Goal: Contribute content: Contribute content

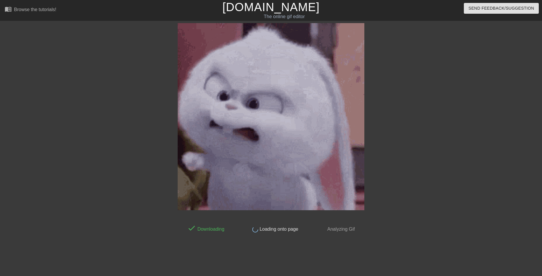
click at [420, 90] on div at bounding box center [416, 110] width 88 height 175
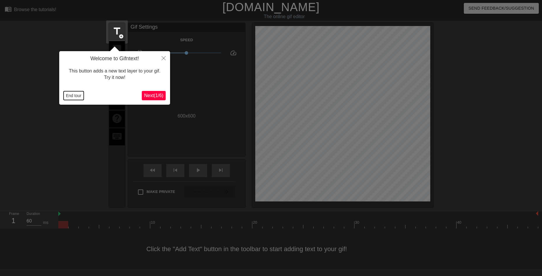
click at [68, 95] on button "End tour" at bounding box center [74, 95] width 20 height 9
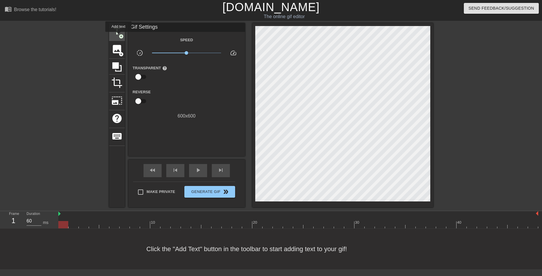
click at [118, 35] on span "title" at bounding box center [117, 31] width 11 height 11
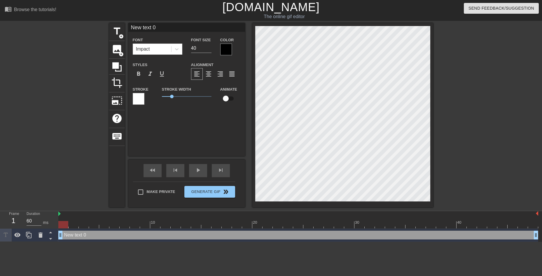
click at [88, 235] on div "New text 0 drag_handle drag_handle" at bounding box center [298, 234] width 480 height 9
type input "m"
type textarea "m"
type input "mp"
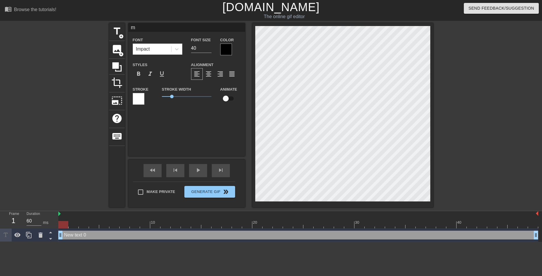
type textarea "mp"
type input "mp"
type textarea "mp"
type input "mp"
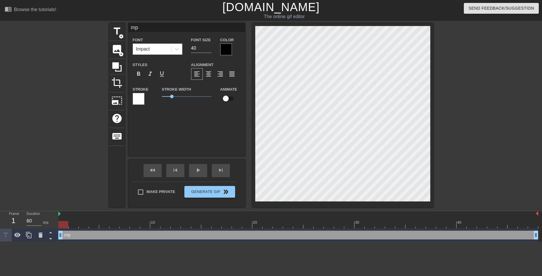
type textarea "mp"
type input "m"
type textarea "m"
type input "ㄩ"
type textarea "ㄩ"
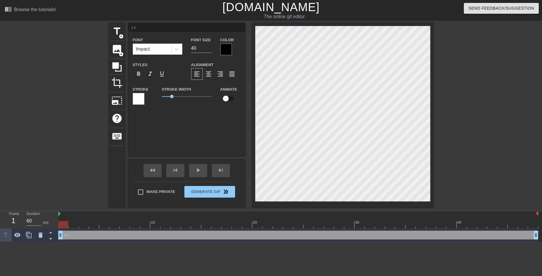
type input "ㄩㄣ"
type textarea "ㄩㄣ"
type input "暈"
type textarea "暈"
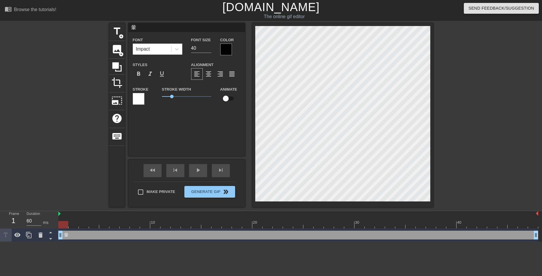
type input "暈ㄔ"
type textarea "暈ㄔ"
type input "暈ㄔㄨ"
type textarea "暈ㄔㄨ"
type input "暈ㄔㄨㄢ"
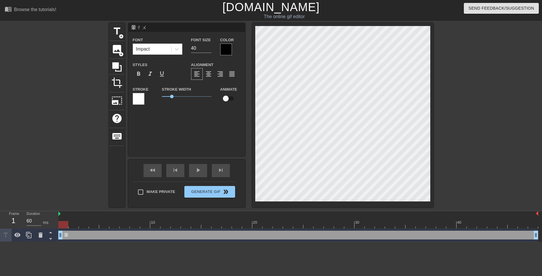
type textarea "暈ㄔㄨㄢ"
type input "暈船"
type textarea "暈船"
type input "暈船ㄈ"
type textarea "暈船ㄈ"
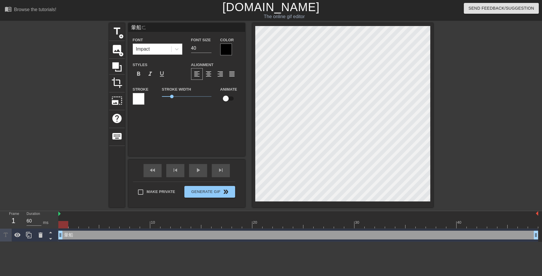
type input "暈船ㄈㄣ"
type textarea "暈船ㄈㄣ"
type input "暈船粉"
type textarea "暈船粉"
type input "暈船粉ㄕ"
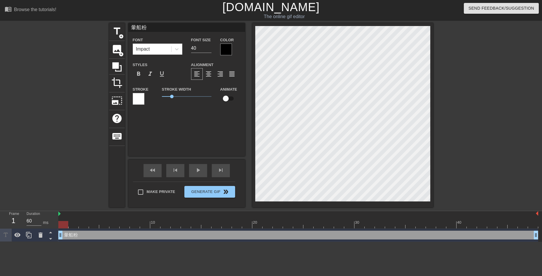
type textarea "暈船粉ㄕ"
type input "暈船粉是"
type textarea "暈船粉是"
type input "暈船粉是ㄚ"
type textarea "暈船粉是ㄚ"
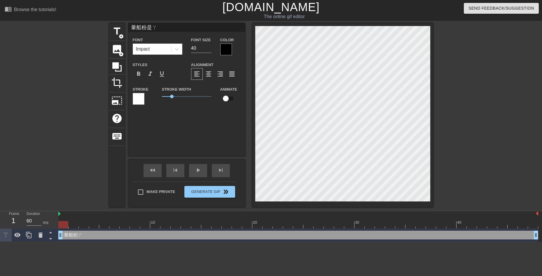
type input "暈船粉是ㄅㄚ"
type textarea "暈船粉是ㄅㄚ"
type input "暈船粉事吧"
type textarea "暈船粉事吧"
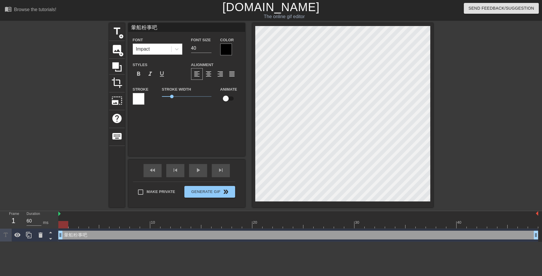
scroll to position [1, 2]
type input "暈船粉是吧"
type textarea "暈船粉是吧"
click at [137, 77] on span "format_bold" at bounding box center [138, 73] width 7 height 7
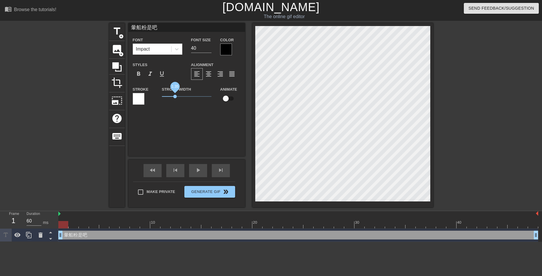
drag, startPoint x: 172, startPoint y: 95, endPoint x: 175, endPoint y: 97, distance: 3.9
click at [175, 97] on span "1.35" at bounding box center [175, 97] width 4 height 4
click at [482, 116] on div at bounding box center [484, 110] width 88 height 175
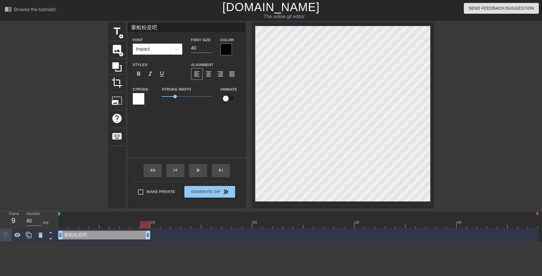
drag, startPoint x: 538, startPoint y: 233, endPoint x: 147, endPoint y: 238, distance: 391.2
click at [202, 174] on div "play_arrow" at bounding box center [198, 170] width 18 height 13
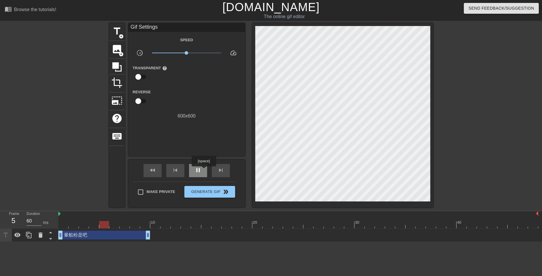
click at [203, 170] on div "pause" at bounding box center [198, 170] width 18 height 13
click at [103, 233] on div "暈船粉是吧 drag_handle drag_handle" at bounding box center [104, 234] width 92 height 9
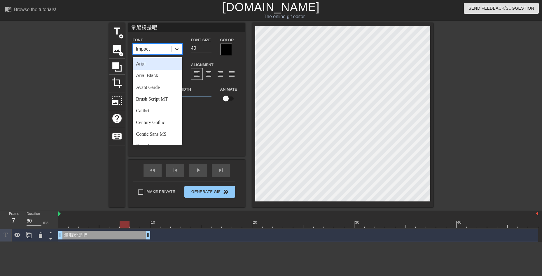
click at [175, 48] on icon at bounding box center [177, 49] width 6 height 6
click at [147, 79] on div "Arial Black" at bounding box center [158, 76] width 50 height 12
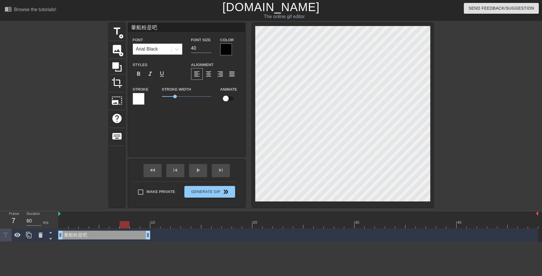
click at [171, 48] on div "Arial Black" at bounding box center [152, 49] width 38 height 11
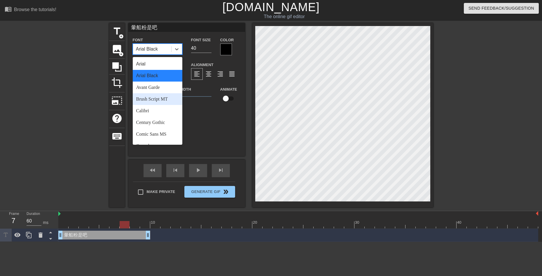
scroll to position [97, 0]
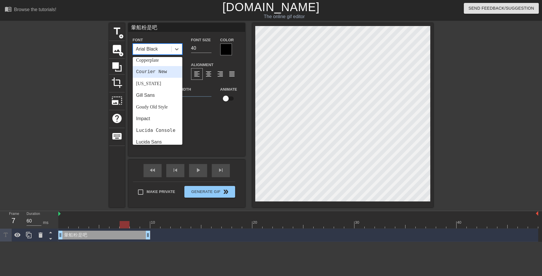
click at [161, 73] on div "Courier New" at bounding box center [158, 72] width 50 height 12
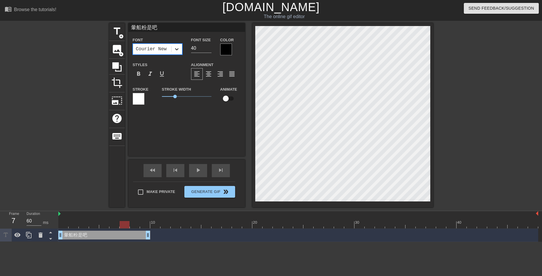
click at [177, 53] on div at bounding box center [177, 49] width 11 height 11
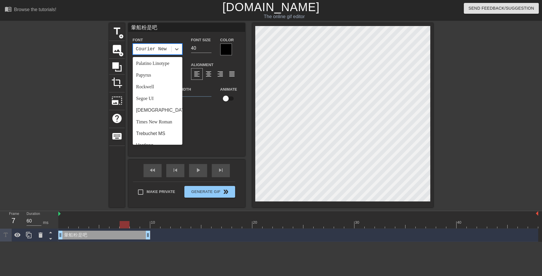
scroll to position [209, 0]
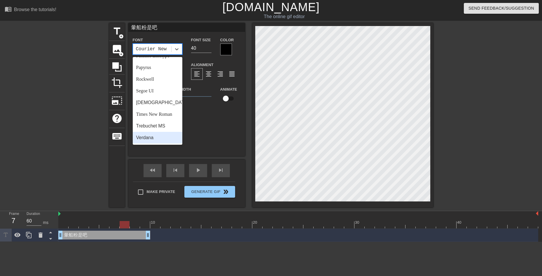
click at [162, 133] on div "Verdana" at bounding box center [158, 138] width 50 height 12
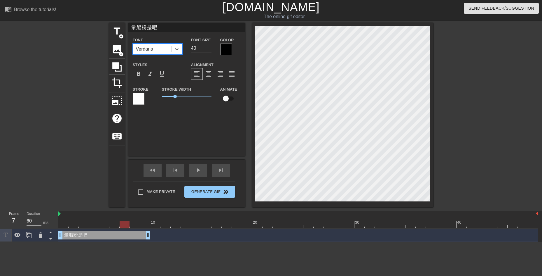
click at [163, 49] on div "Verdana" at bounding box center [152, 49] width 38 height 11
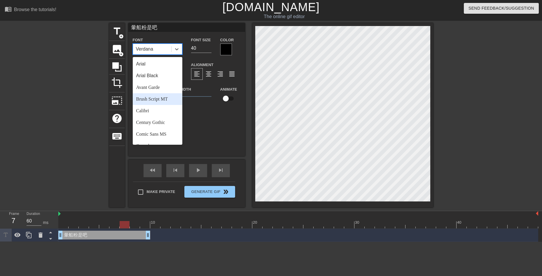
click at [165, 100] on div "Brush Script MT" at bounding box center [158, 99] width 50 height 12
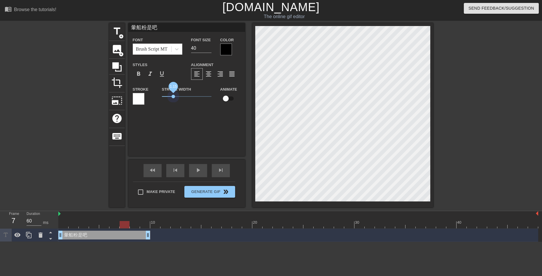
drag, startPoint x: 177, startPoint y: 95, endPoint x: 173, endPoint y: 101, distance: 6.6
click at [173, 101] on div "Stroke Width 1.15" at bounding box center [187, 98] width 58 height 24
click at [225, 52] on div at bounding box center [226, 49] width 12 height 12
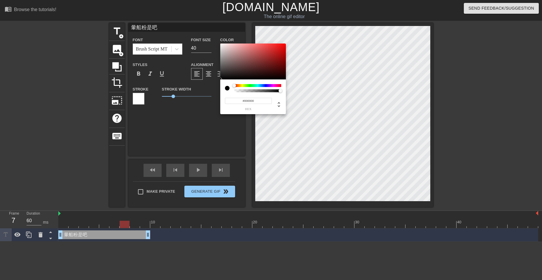
drag, startPoint x: 234, startPoint y: 89, endPoint x: 230, endPoint y: 90, distance: 3.6
click at [230, 90] on div at bounding box center [229, 88] width 9 height 8
click at [234, 90] on div at bounding box center [257, 90] width 47 height 3
type input "0"
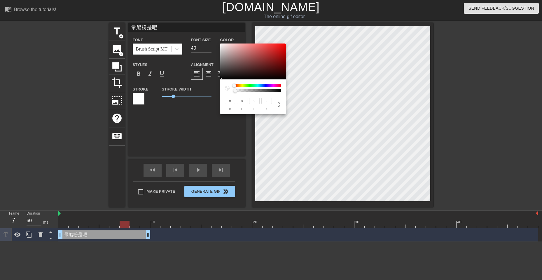
drag, startPoint x: 280, startPoint y: 92, endPoint x: 210, endPoint y: 95, distance: 69.2
click at [210, 95] on div "0 r 0 g 0 b 0 a" at bounding box center [271, 140] width 542 height 280
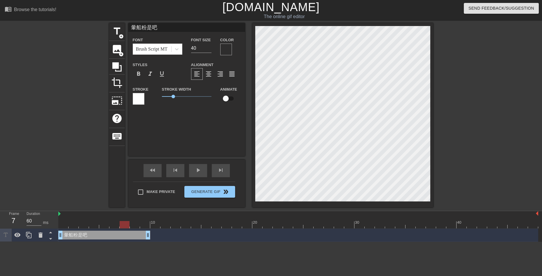
click at [227, 51] on div at bounding box center [226, 49] width 12 height 12
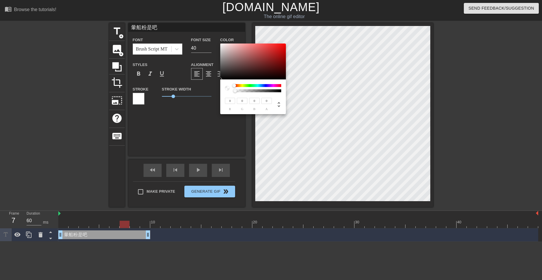
drag, startPoint x: 235, startPoint y: 93, endPoint x: 231, endPoint y: 93, distance: 3.8
click at [231, 93] on div "0 r 0 g 0 b 0 a" at bounding box center [253, 96] width 66 height 35
type input "240"
type input "233"
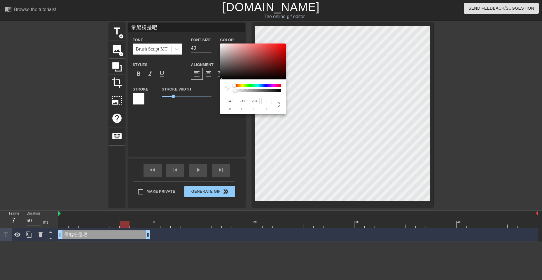
click at [222, 46] on div at bounding box center [253, 61] width 66 height 36
click at [222, 46] on div at bounding box center [222, 46] width 4 height 4
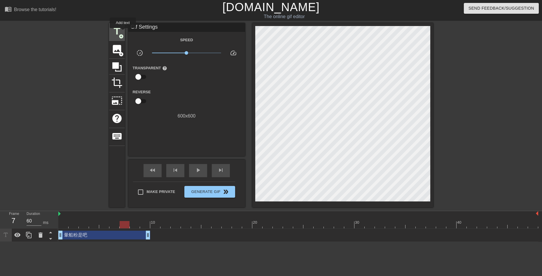
click at [123, 32] on div "title add_circle" at bounding box center [117, 32] width 16 height 18
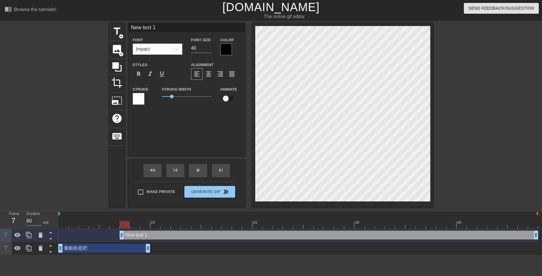
type input "暈船粉是吧"
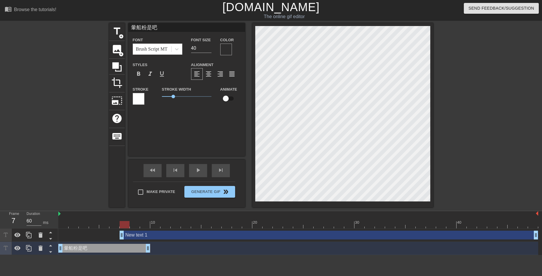
click at [229, 48] on div at bounding box center [226, 49] width 12 height 12
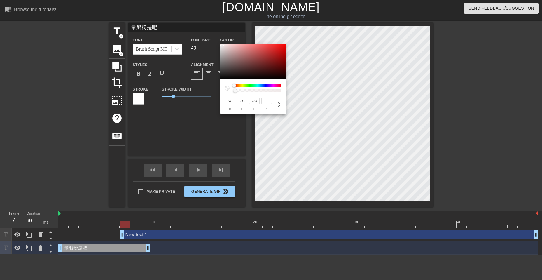
type input "233"
type input "224"
click at [223, 46] on div at bounding box center [222, 46] width 4 height 4
type input "240"
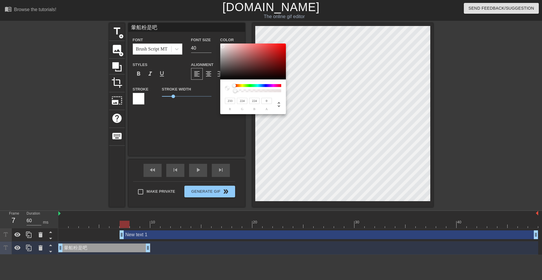
type input "232"
click at [222, 46] on div at bounding box center [223, 46] width 4 height 4
type input "0"
drag, startPoint x: 236, startPoint y: 90, endPoint x: 229, endPoint y: 92, distance: 7.6
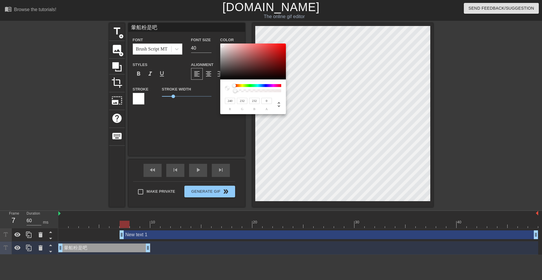
click at [229, 92] on div at bounding box center [253, 88] width 56 height 8
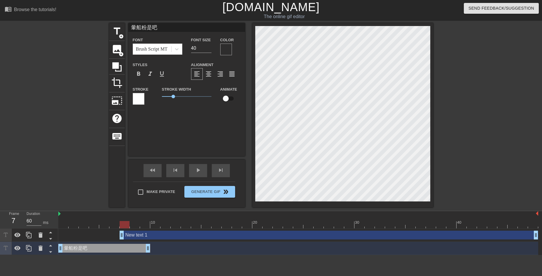
click at [140, 95] on div at bounding box center [139, 99] width 12 height 12
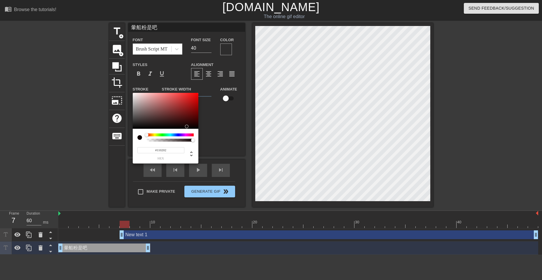
type input "#110101"
drag, startPoint x: 185, startPoint y: 126, endPoint x: 196, endPoint y: 126, distance: 11.1
click at [196, 126] on div at bounding box center [166, 111] width 66 height 36
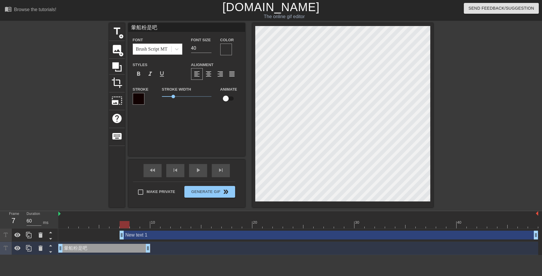
click at [224, 48] on div at bounding box center [226, 49] width 12 height 12
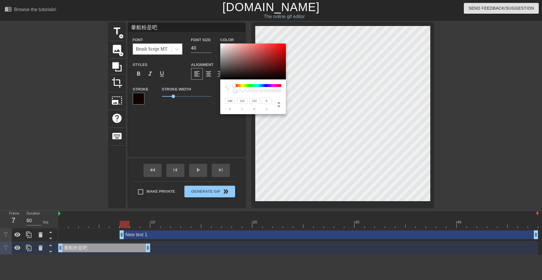
type input "202"
type input "178"
type input "205"
type input "180"
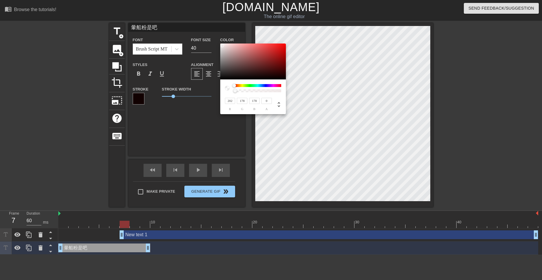
type input "180"
type input "217"
type input "204"
type input "227"
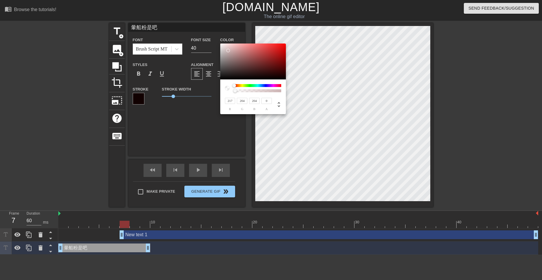
type input "219"
type input "229"
type input "225"
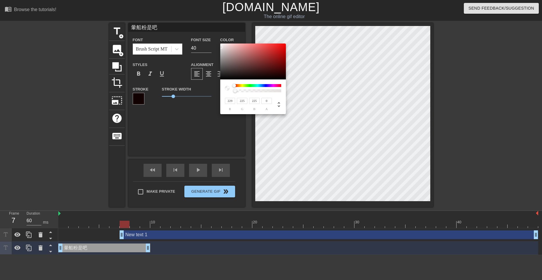
type input "231"
type input "227"
type input "233"
type input "229"
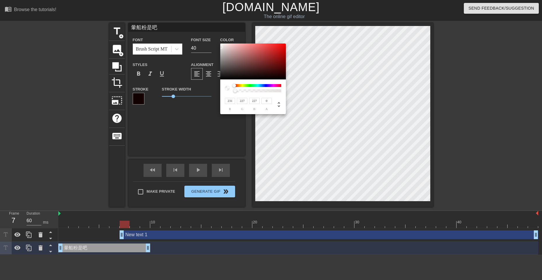
type input "229"
type input "248"
type input "243"
type input "255"
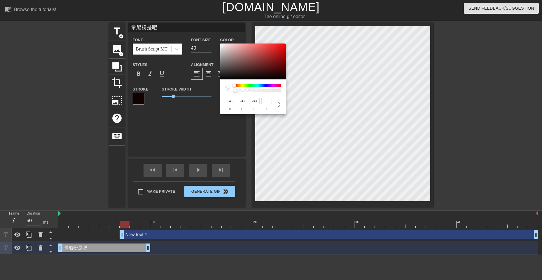
type input "250"
type input "251"
drag, startPoint x: 228, startPoint y: 51, endPoint x: 221, endPoint y: 41, distance: 11.7
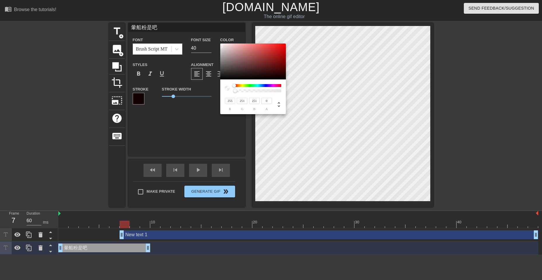
click at [221, 41] on div "255 r 251 g 251 b 0 a" at bounding box center [271, 140] width 542 height 280
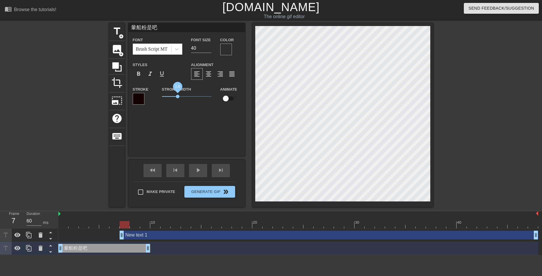
drag, startPoint x: 172, startPoint y: 94, endPoint x: 178, endPoint y: 96, distance: 5.9
click at [178, 96] on span "1.6" at bounding box center [187, 96] width 50 height 7
click at [221, 44] on div at bounding box center [226, 49] width 12 height 12
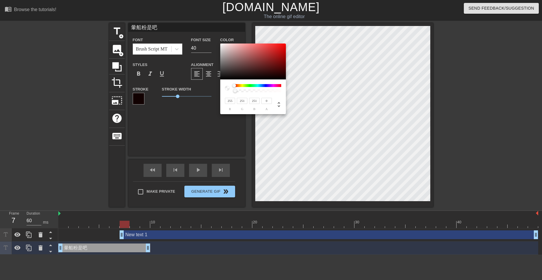
type input "50"
type input "45"
type input "48"
type input "43"
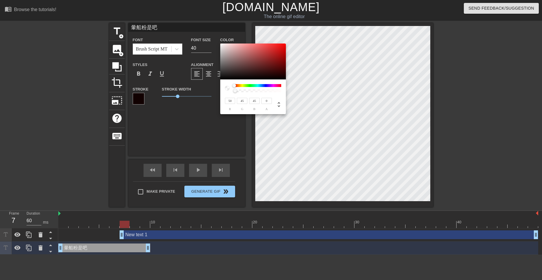
type input "43"
type input "23"
type input "22"
type input "13"
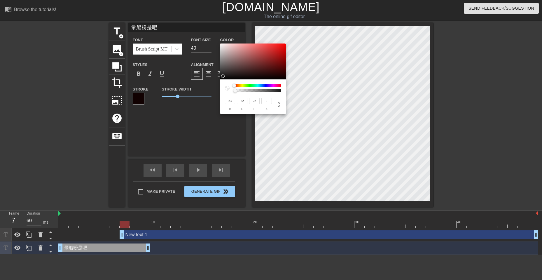
type input "12"
type input "5"
type input "4"
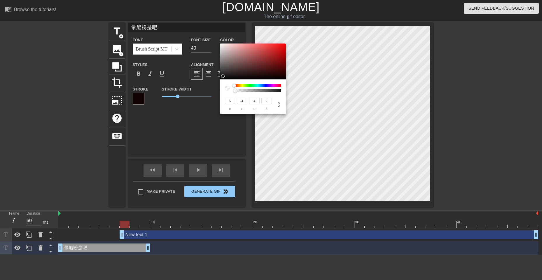
type input "3"
type input "2"
type input "52"
type input "49"
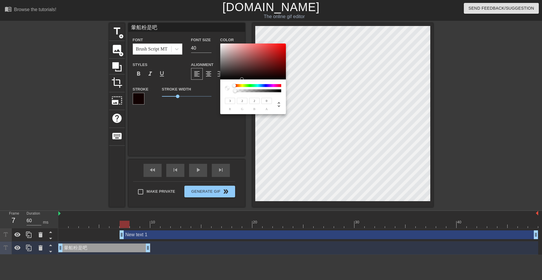
type input "49"
drag, startPoint x: 227, startPoint y: 72, endPoint x: 224, endPoint y: 79, distance: 7.6
click at [224, 79] on div at bounding box center [253, 61] width 66 height 36
type input "40"
type input "37"
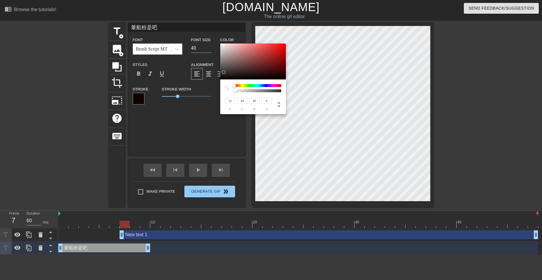
type input "37"
type input "33"
type input "32"
type input "23"
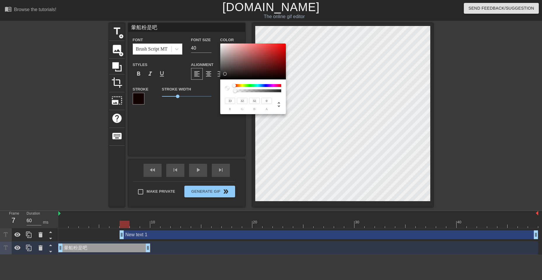
type input "22"
type input "52"
type input "50"
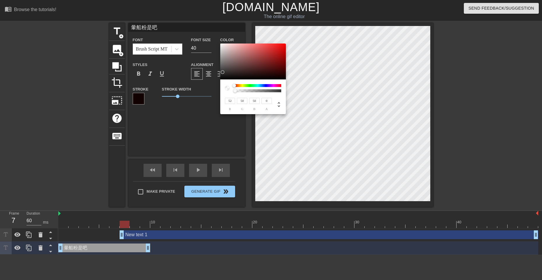
type input "49"
type input "3"
type input "2"
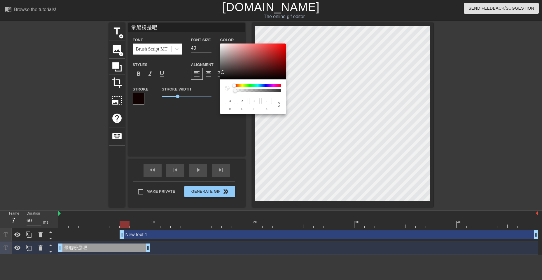
type input "5"
type input "4"
type input "9"
type input "8"
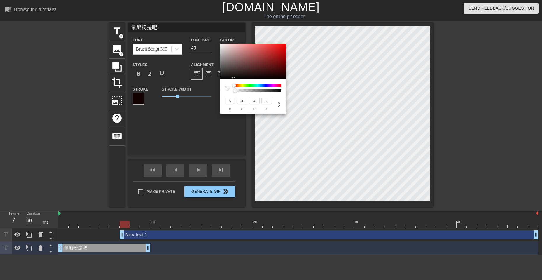
type input "8"
type input "13"
type input "11"
type input "15"
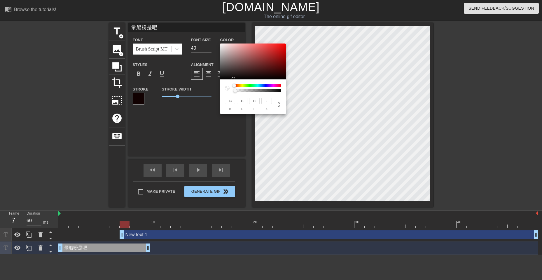
type input "12"
type input "19"
type input "13"
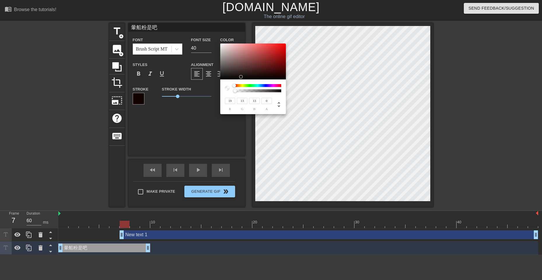
type input "12"
type input "11"
type input "9"
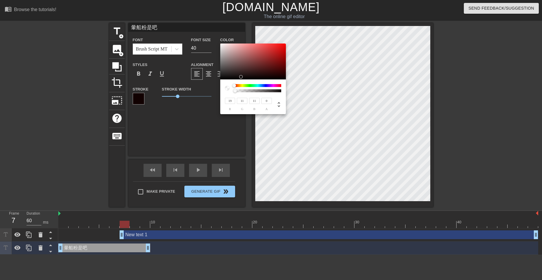
type input "4"
type input "5"
type input "1"
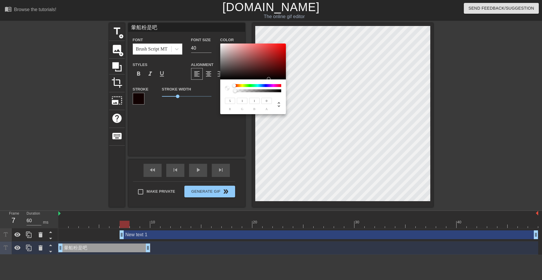
type input "9"
type input "2"
type input "19"
type input "3"
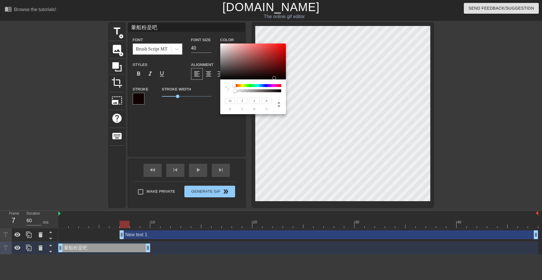
type input "3"
type input "23"
type input "2"
type input "21"
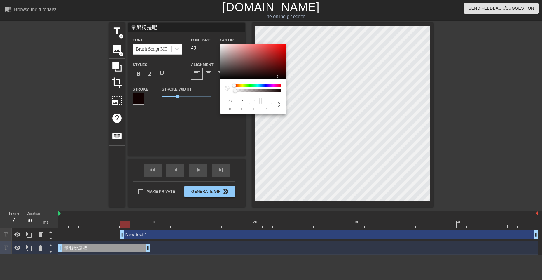
type input "1"
click at [282, 76] on div at bounding box center [283, 77] width 4 height 4
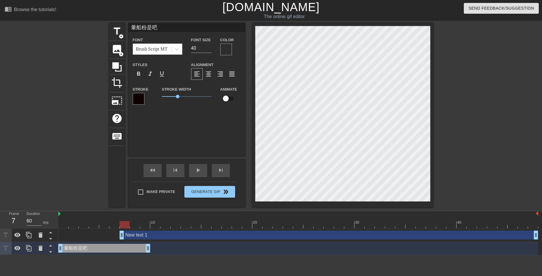
click at [139, 97] on div at bounding box center [139, 99] width 12 height 12
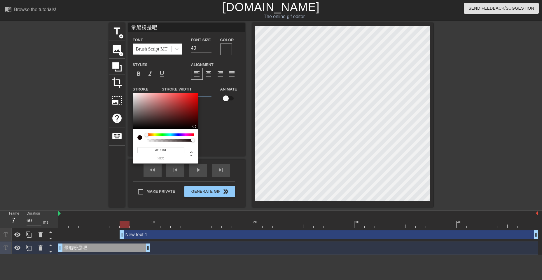
type input "#E7DDDD"
click at [136, 96] on div at bounding box center [166, 111] width 66 height 36
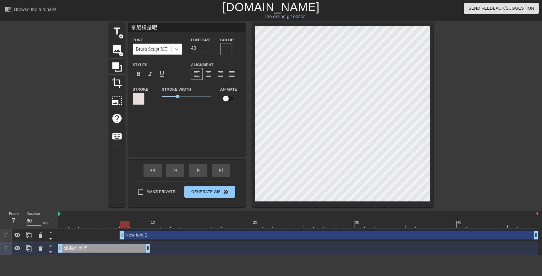
click at [174, 52] on div at bounding box center [177, 49] width 11 height 11
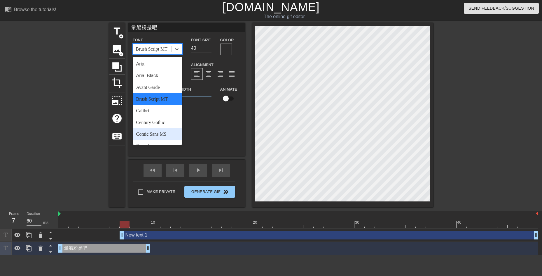
click at [167, 134] on div "Comic Sans MS" at bounding box center [158, 134] width 50 height 12
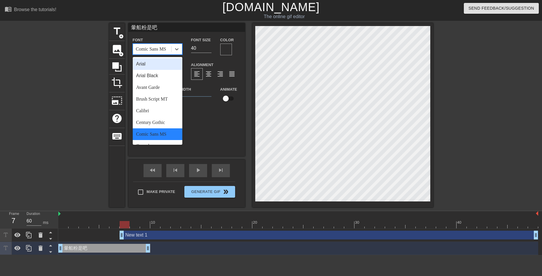
click at [166, 49] on div "Comic Sans MS" at bounding box center [151, 49] width 30 height 7
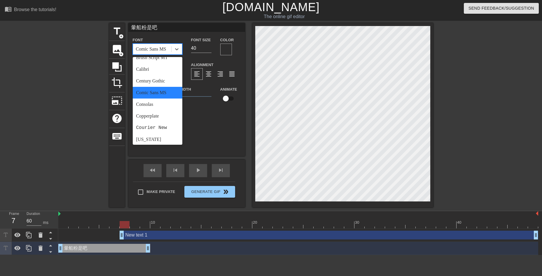
scroll to position [49, 0]
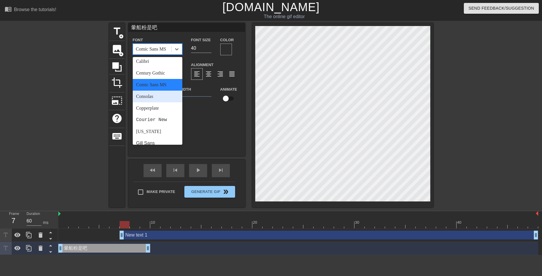
click at [167, 95] on div "Consolas" at bounding box center [158, 96] width 50 height 12
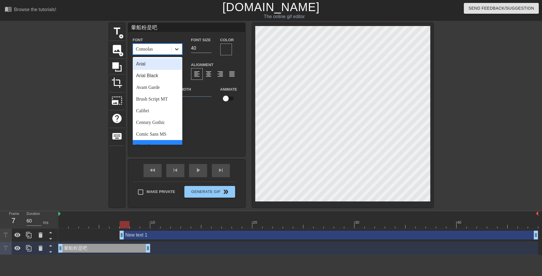
click at [179, 53] on div at bounding box center [177, 49] width 11 height 11
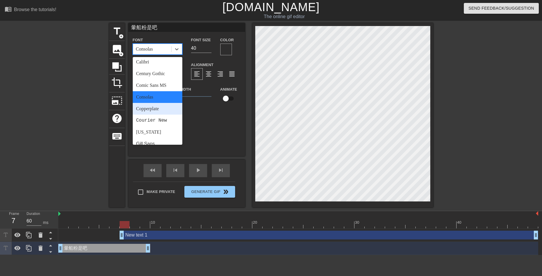
click at [156, 110] on div "Copperplate" at bounding box center [158, 109] width 50 height 12
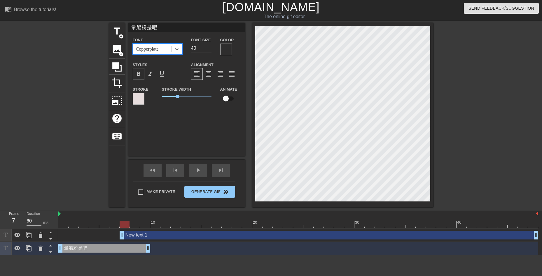
click at [141, 75] on span "format_bold" at bounding box center [138, 73] width 7 height 7
click at [140, 98] on div at bounding box center [139, 99] width 12 height 12
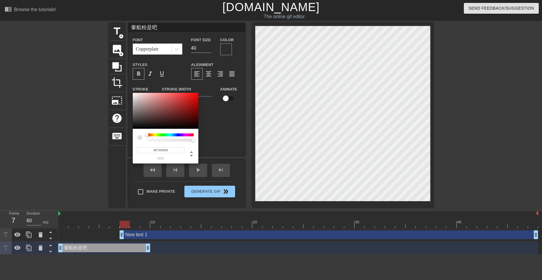
type input "231"
type input "0"
drag, startPoint x: 191, startPoint y: 140, endPoint x: 146, endPoint y: 140, distance: 45.3
click at [146, 140] on div at bounding box center [148, 140] width 4 height 4
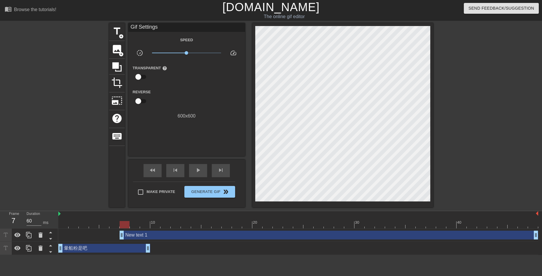
click at [95, 245] on div "暈船粉是吧 drag_handle drag_handle" at bounding box center [104, 247] width 92 height 9
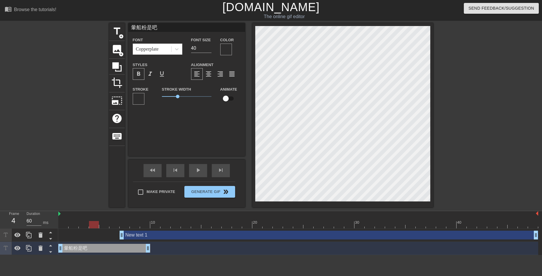
click at [96, 222] on div at bounding box center [298, 224] width 480 height 7
click at [94, 224] on div at bounding box center [94, 224] width 10 height 7
click at [140, 95] on div at bounding box center [139, 99] width 12 height 12
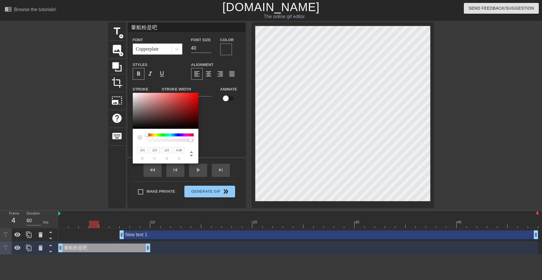
type input "1"
drag, startPoint x: 148, startPoint y: 141, endPoint x: 196, endPoint y: 141, distance: 48.2
click at [196, 141] on div "231 r 221 g 221 b 1 a" at bounding box center [166, 146] width 66 height 35
type input "237"
type input "224"
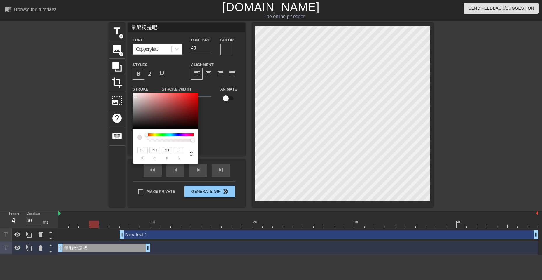
type input "224"
type input "225"
type input "226"
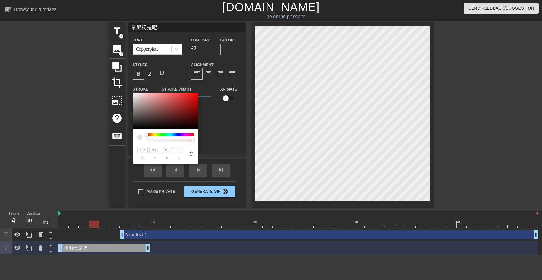
type input "227"
type input "230"
type input "231"
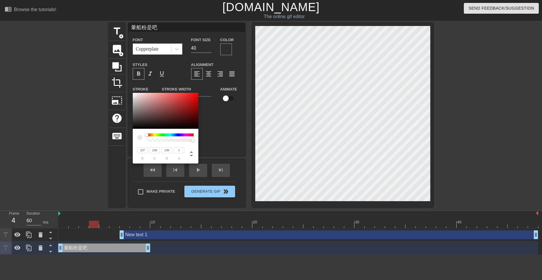
type input "231"
type input "232"
click at [134, 95] on div at bounding box center [134, 95] width 4 height 4
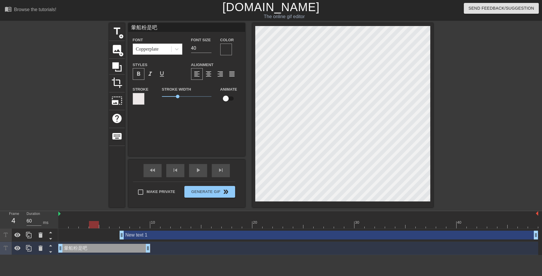
click at [230, 51] on div at bounding box center [226, 49] width 12 height 12
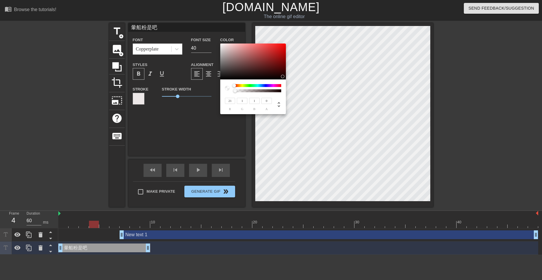
drag, startPoint x: 235, startPoint y: 93, endPoint x: 256, endPoint y: 92, distance: 21.0
click at [268, 94] on div "21 r 1 g 1 b 0 a" at bounding box center [253, 101] width 56 height 18
drag, startPoint x: 256, startPoint y: 92, endPoint x: 247, endPoint y: 91, distance: 9.1
click at [237, 92] on div at bounding box center [236, 91] width 4 height 4
type input "1"
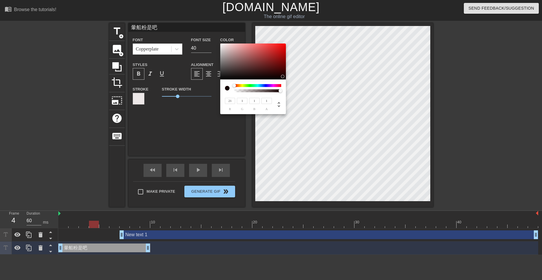
drag, startPoint x: 254, startPoint y: 91, endPoint x: 283, endPoint y: 92, distance: 28.6
click at [283, 92] on div at bounding box center [283, 91] width 4 height 4
type input "9"
type input "0"
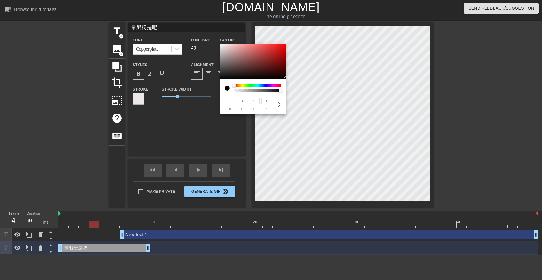
type input "3"
drag, startPoint x: 282, startPoint y: 76, endPoint x: 285, endPoint y: 79, distance: 4.1
click at [285, 79] on div at bounding box center [286, 79] width 4 height 4
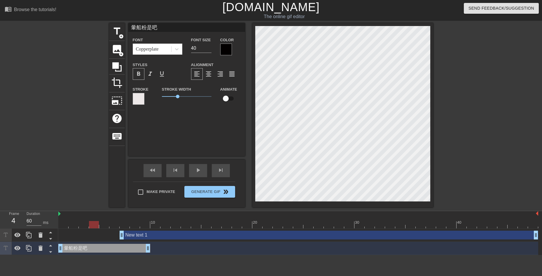
click at [140, 71] on span "format_bold" at bounding box center [138, 73] width 7 height 7
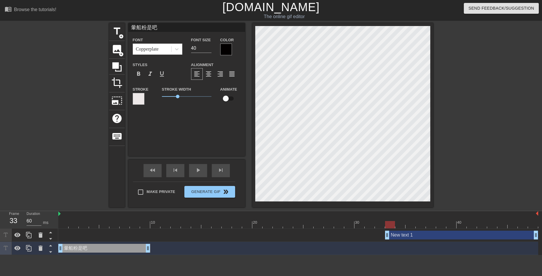
drag, startPoint x: 123, startPoint y: 236, endPoint x: 385, endPoint y: 241, distance: 262.5
click at [385, 241] on div "New text 1 drag_handle drag_handle" at bounding box center [298, 234] width 480 height 13
click at [407, 238] on div "New text 1 drag_handle drag_handle" at bounding box center [461, 234] width 153 height 9
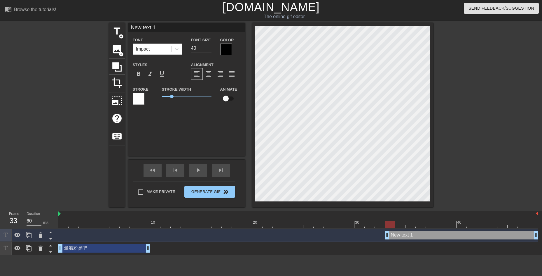
scroll to position [1, 1]
type input "ㄩ"
type textarea "ㄩ"
type input "ㄩㄣ"
type textarea "ㄩㄣ"
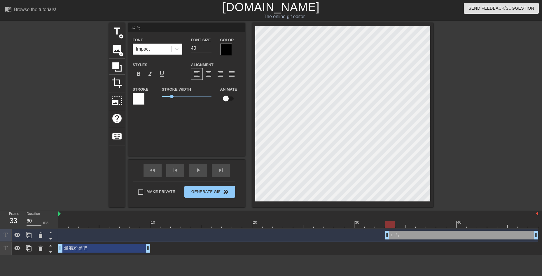
type input "暈"
type textarea "暈"
type input "暈ㄋ"
type textarea "暈ㄋ"
type input "暈ㄋㄧ"
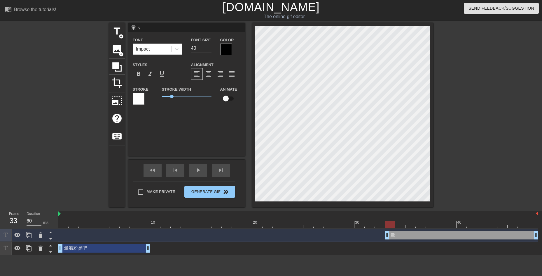
type textarea "暈ㄋㄧ"
type input "暈你"
type textarea "暈你"
type input "暈你ㄇ"
type textarea "暈你ㄇ"
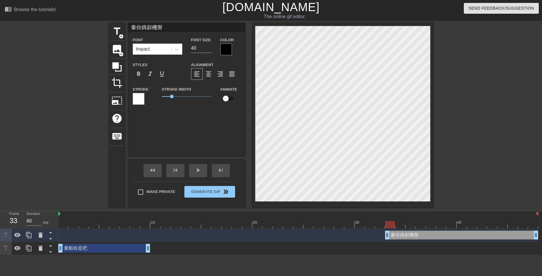
scroll to position [1, 2]
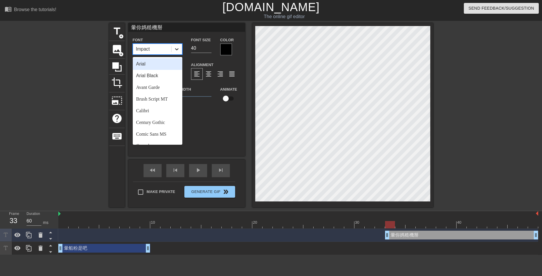
click at [176, 50] on icon at bounding box center [177, 49] width 6 height 6
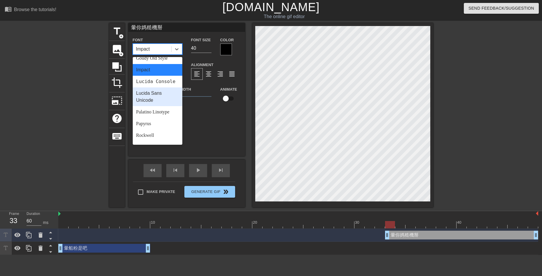
scroll to position [97, 0]
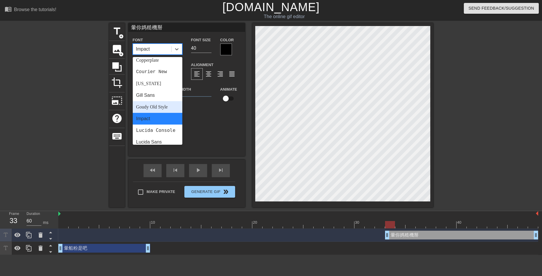
click at [161, 107] on div "Goudy Old Style" at bounding box center [158, 107] width 50 height 12
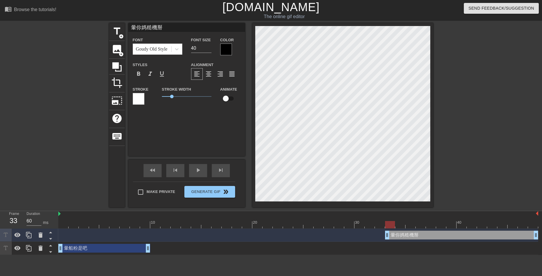
scroll to position [1, 2]
click at [137, 76] on span "format_bold" at bounding box center [138, 73] width 7 height 7
click at [176, 49] on icon at bounding box center [177, 49] width 4 height 2
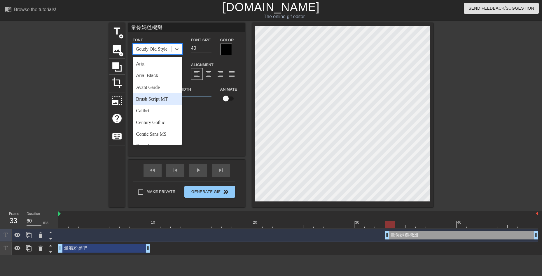
click at [163, 99] on div "Brush Script MT" at bounding box center [158, 99] width 50 height 12
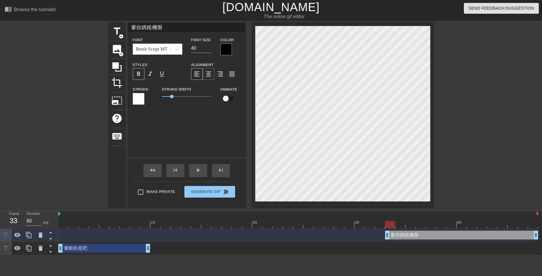
click at [211, 76] on span "format_align_center" at bounding box center [208, 73] width 7 height 7
click at [437, 161] on div "title add_circle image add_circle crop photo_size_select_large help keyboard 暈你…" at bounding box center [271, 115] width 542 height 184
click at [191, 176] on div "play_arrow" at bounding box center [198, 170] width 18 height 13
